Goal: Check status: Check status

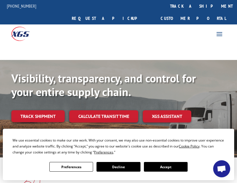
scroll to position [85, 0]
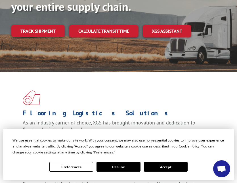
click at [174, 168] on button "Accept" at bounding box center [166, 167] width 44 height 10
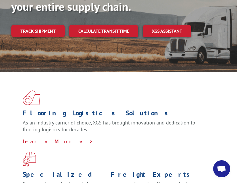
scroll to position [0, 0]
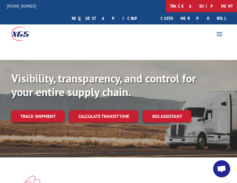
click at [166, 4] on link "track a shipment" at bounding box center [201, 6] width 71 height 12
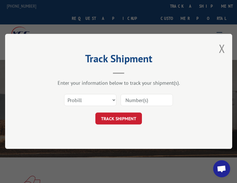
click at [131, 100] on input at bounding box center [147, 100] width 52 height 12
paste input "17688889"
type input "17688889"
click at [113, 100] on select "Select category... Probill BOL PO" at bounding box center [90, 100] width 52 height 12
select select "po"
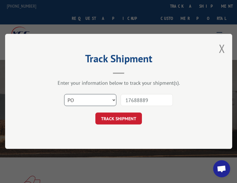
click at [64, 94] on select "Select category... Probill BOL PO" at bounding box center [90, 100] width 52 height 12
drag, startPoint x: 140, startPoint y: 98, endPoint x: 109, endPoint y: 101, distance: 30.7
click at [108, 101] on div "Select category... Probill BOL PO 17688889" at bounding box center [119, 100] width 170 height 19
paste input "8979242"
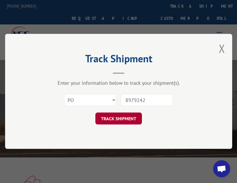
type input "8979242"
click at [128, 118] on button "TRACK SHIPMENT" at bounding box center [118, 119] width 47 height 12
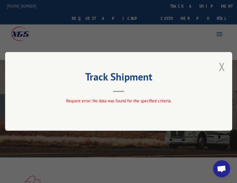
click at [220, 65] on button "Close modal" at bounding box center [222, 66] width 6 height 15
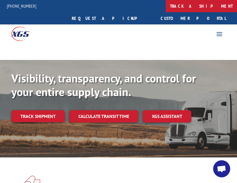
click at [166, 7] on link "track a shipment" at bounding box center [201, 6] width 71 height 12
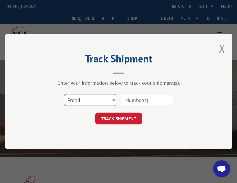
click at [95, 96] on select "Select category... Probill BOL PO" at bounding box center [90, 100] width 52 height 12
select select "po"
click at [64, 94] on select "Select category... Probill BOL PO" at bounding box center [90, 100] width 52 height 12
click at [129, 100] on input at bounding box center [147, 100] width 52 height 12
paste input "8979242"
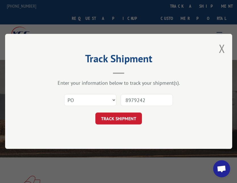
drag, startPoint x: 147, startPoint y: 101, endPoint x: 126, endPoint y: 99, distance: 20.3
click at [126, 99] on input "8979242" at bounding box center [147, 100] width 52 height 12
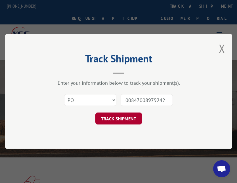
type input "00847008979242"
click at [124, 120] on button "TRACK SHIPMENT" at bounding box center [118, 119] width 47 height 12
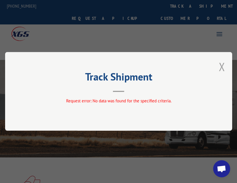
click at [222, 66] on button "Close modal" at bounding box center [222, 66] width 6 height 15
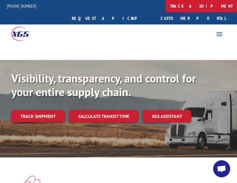
click at [166, 5] on link "track a shipment" at bounding box center [201, 6] width 71 height 12
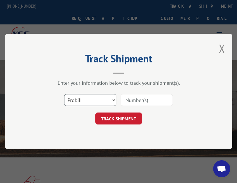
click at [102, 103] on select "Select category... Probill BOL PO" at bounding box center [90, 100] width 52 height 12
drag, startPoint x: 44, startPoint y: 70, endPoint x: 46, endPoint y: 68, distance: 3.2
click at [44, 70] on header "Track Shipment" at bounding box center [119, 64] width 170 height 19
click at [221, 46] on button "Close modal" at bounding box center [222, 48] width 6 height 15
